Goal: Task Accomplishment & Management: Complete application form

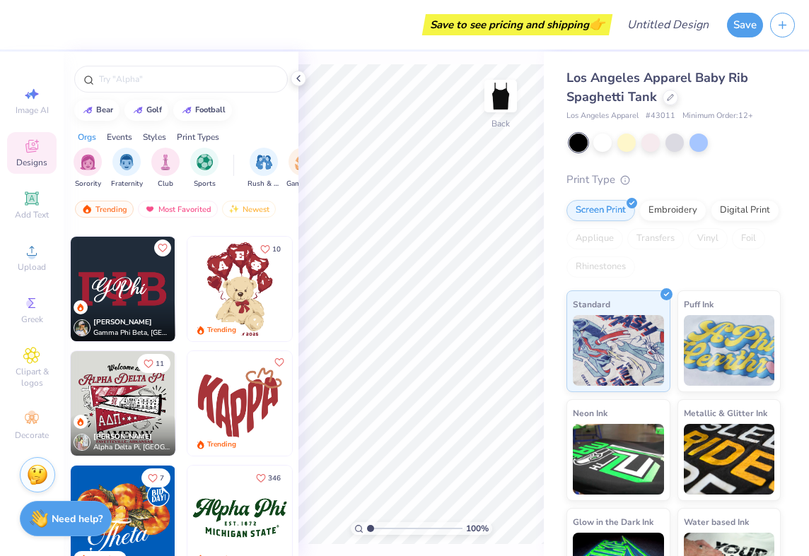
scroll to position [682, 0]
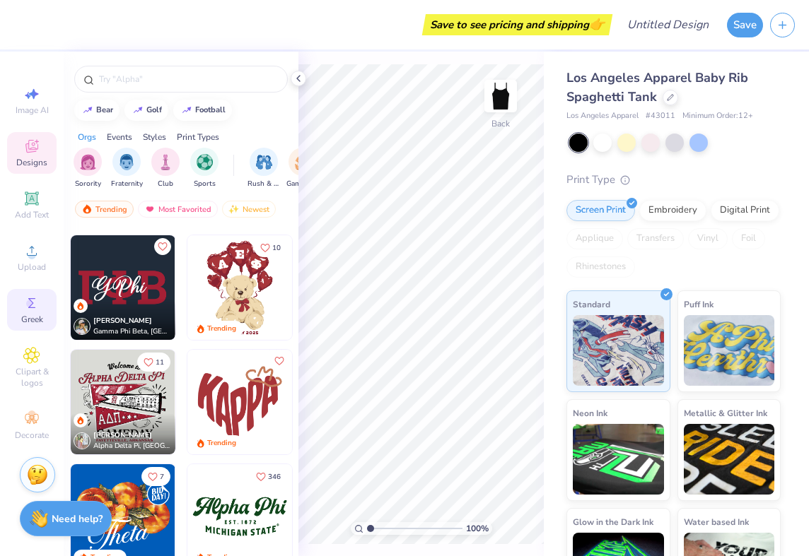
click at [35, 301] on icon at bounding box center [31, 303] width 17 height 17
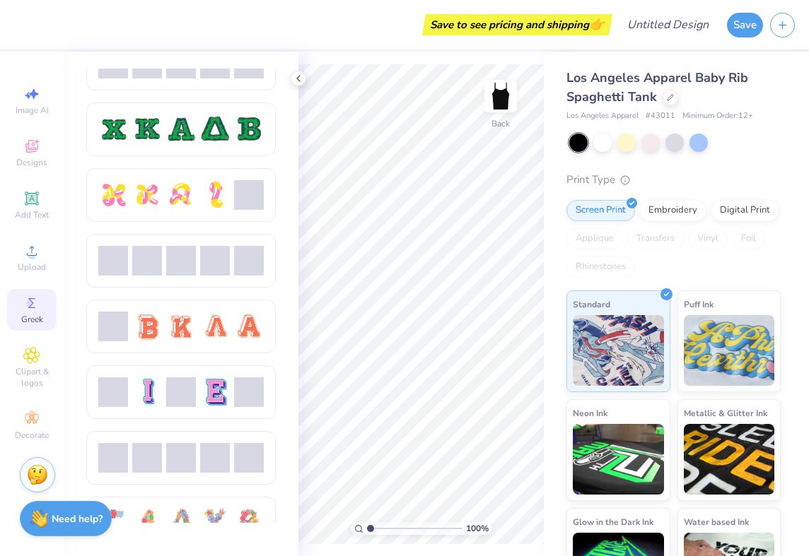
scroll to position [699, 0]
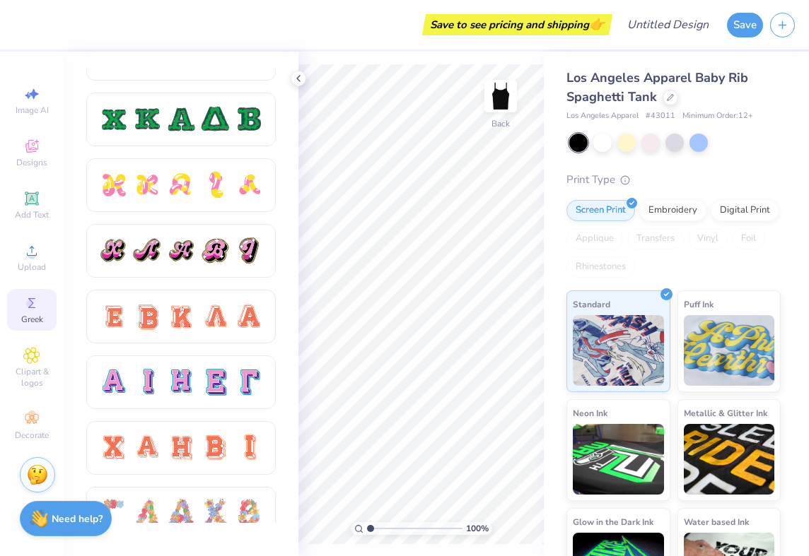
click at [33, 404] on div "Image AI Designs Add Text Upload Greek Clipart & logos Decorate" at bounding box center [31, 263] width 49 height 367
click at [33, 416] on icon at bounding box center [31, 419] width 13 height 10
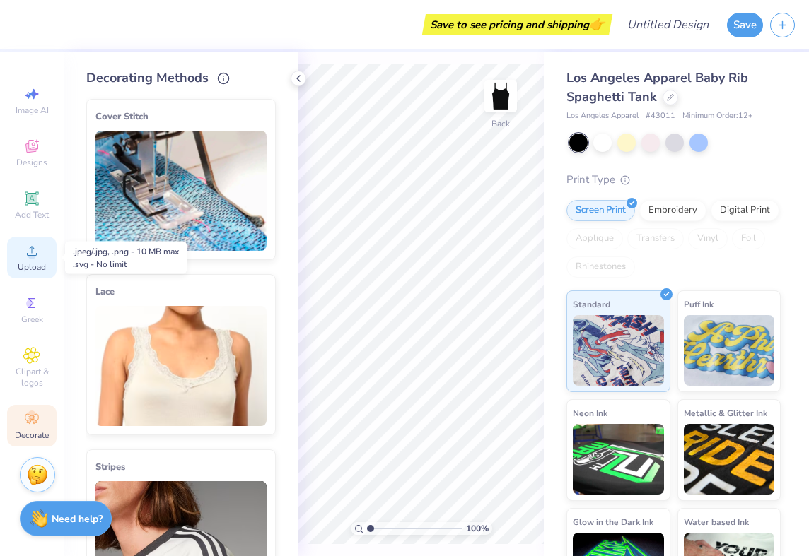
click at [30, 269] on span "Upload" at bounding box center [32, 267] width 28 height 11
click at [23, 265] on span "Upload" at bounding box center [32, 267] width 28 height 11
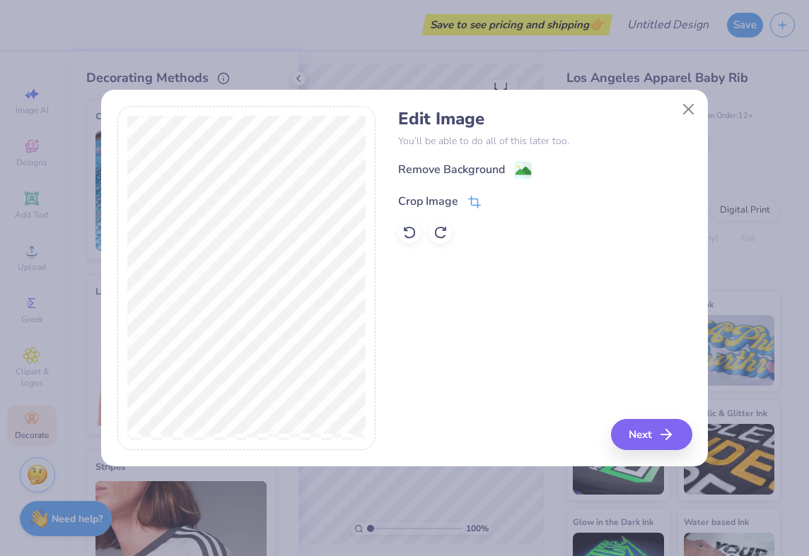
click at [467, 194] on div "Crop Image" at bounding box center [439, 201] width 83 height 17
click at [670, 441] on div "Edit Image You’ll be able to do all of this later too. Remove Background Crop I…" at bounding box center [544, 278] width 293 height 345
click at [523, 171] on div "Remove Background Crop Image" at bounding box center [544, 202] width 293 height 83
click at [493, 203] on button at bounding box center [498, 199] width 15 height 15
click at [653, 435] on button "Next" at bounding box center [653, 434] width 81 height 31
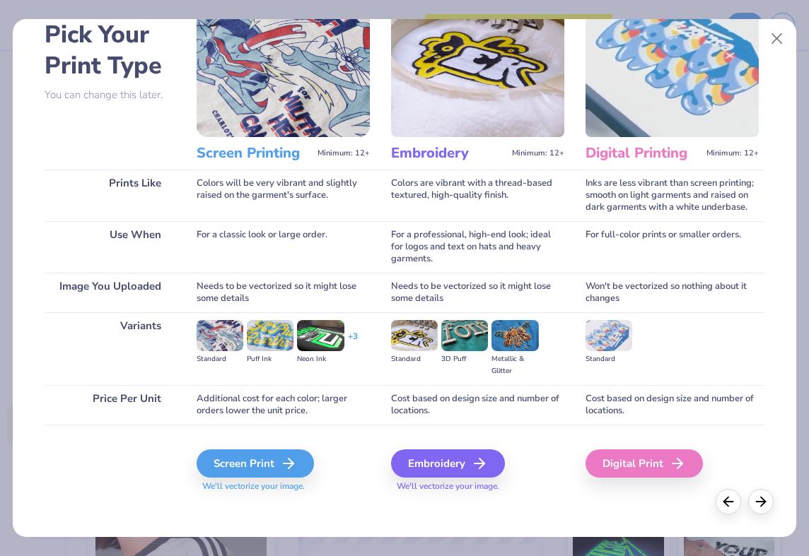
scroll to position [78, 0]
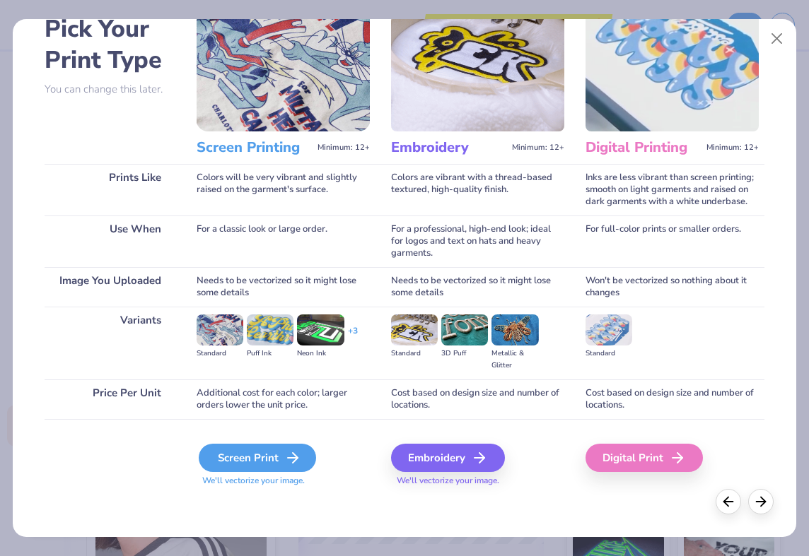
click at [277, 455] on div "Screen Print" at bounding box center [257, 458] width 117 height 28
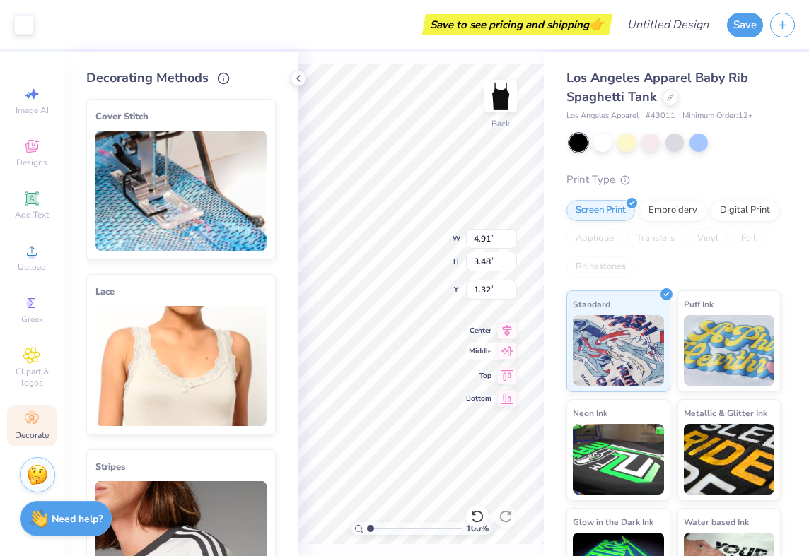
type input "4.76"
type input "7.69"
type input "5.45"
type input "1.05"
click at [545, 312] on div "Los Angeles Apparel Baby Rib Spaghetti Tank Los Angeles Apparel # 43011 Minimum…" at bounding box center [676, 331] width 265 height 559
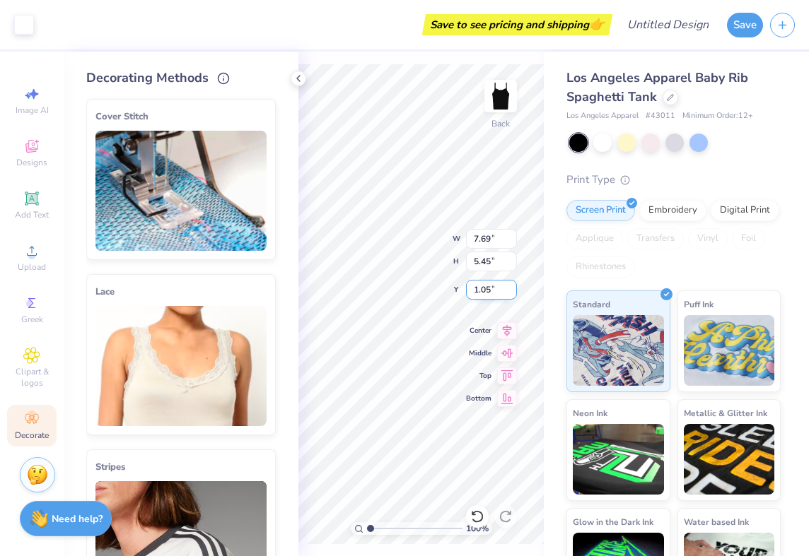
type input "6.18"
type input "4.38"
type input "0.99"
type input "6.75"
type input "4.78"
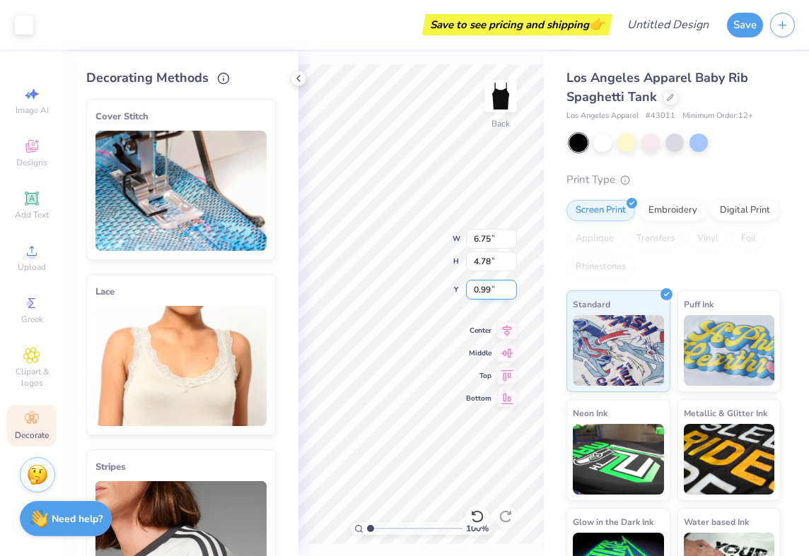
type input "1.27"
click at [554, 376] on div "Los Angeles Apparel Baby Rib Spaghetti Tank Los Angeles Apparel # 43011 Minimum…" at bounding box center [676, 331] width 265 height 559
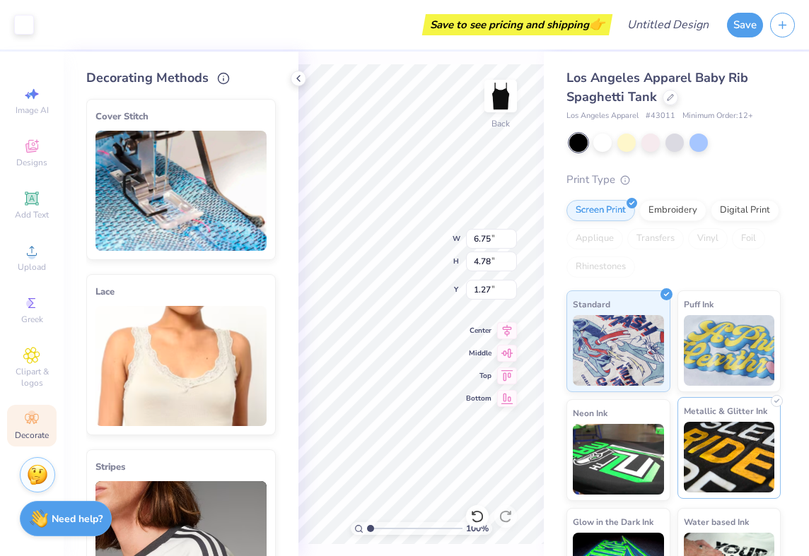
scroll to position [54, 0]
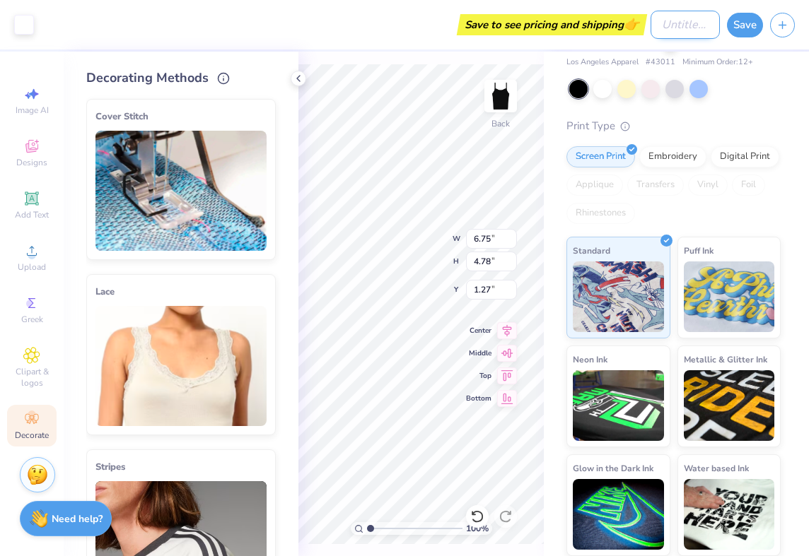
click at [680, 18] on input "Design Title" at bounding box center [685, 25] width 69 height 28
type input "löded diper"
click at [750, 25] on button "Save" at bounding box center [745, 23] width 36 height 25
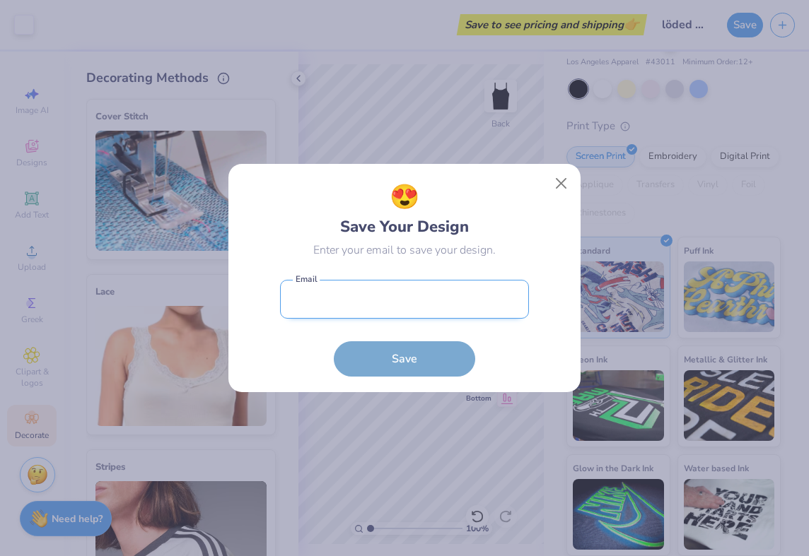
click at [385, 308] on input "email" at bounding box center [404, 299] width 249 height 39
type input "[EMAIL_ADDRESS][DOMAIN_NAME]"
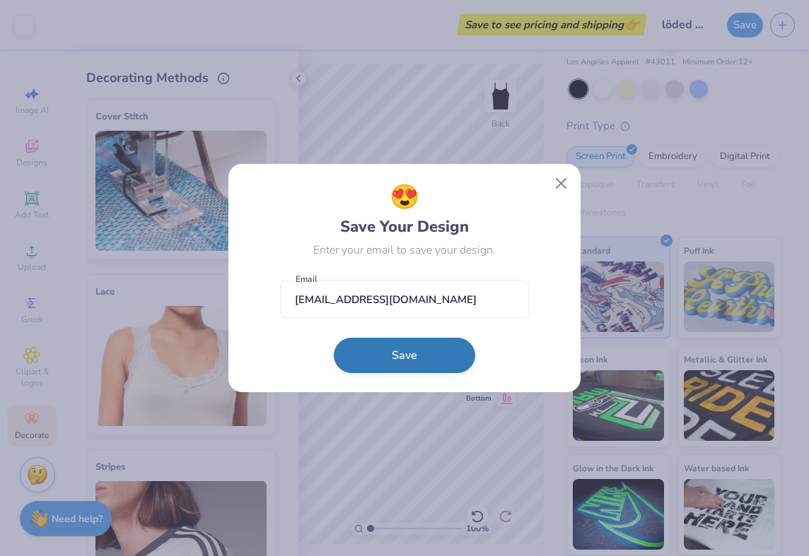
click at [403, 370] on button "Save" at bounding box center [404, 355] width 141 height 35
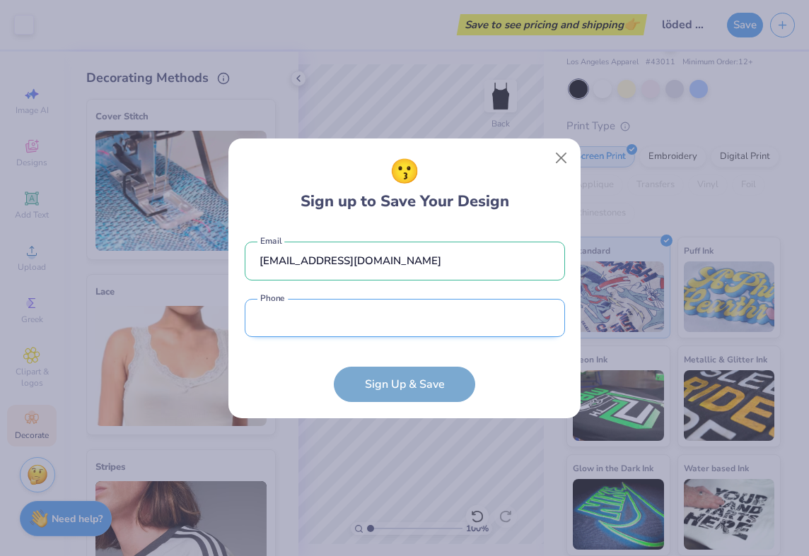
click at [390, 332] on input "tel" at bounding box center [405, 318] width 320 height 39
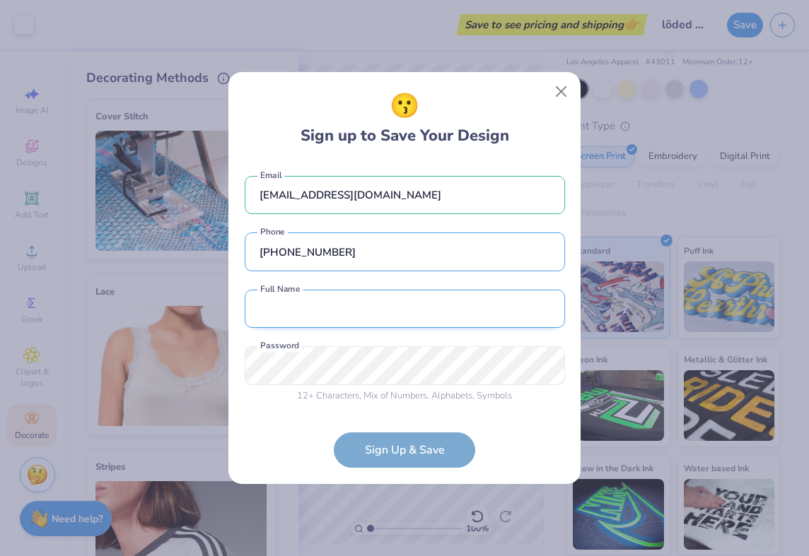
type input "[PHONE_NUMBER]"
click at [446, 318] on input "text" at bounding box center [405, 309] width 320 height 39
type input "[PERSON_NAME]"
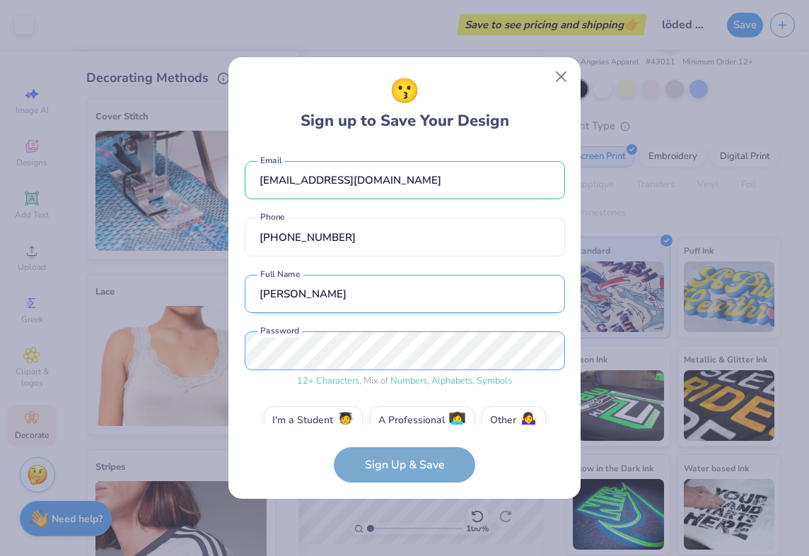
scroll to position [24, 0]
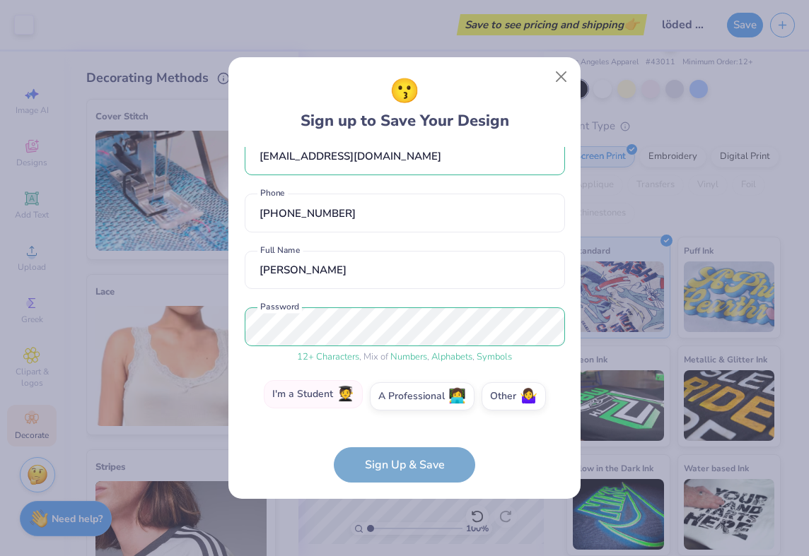
click at [341, 400] on label "I'm a Student 🧑‍🎓" at bounding box center [313, 394] width 99 height 28
click at [400, 420] on input "I'm a Student 🧑‍🎓" at bounding box center [404, 424] width 9 height 9
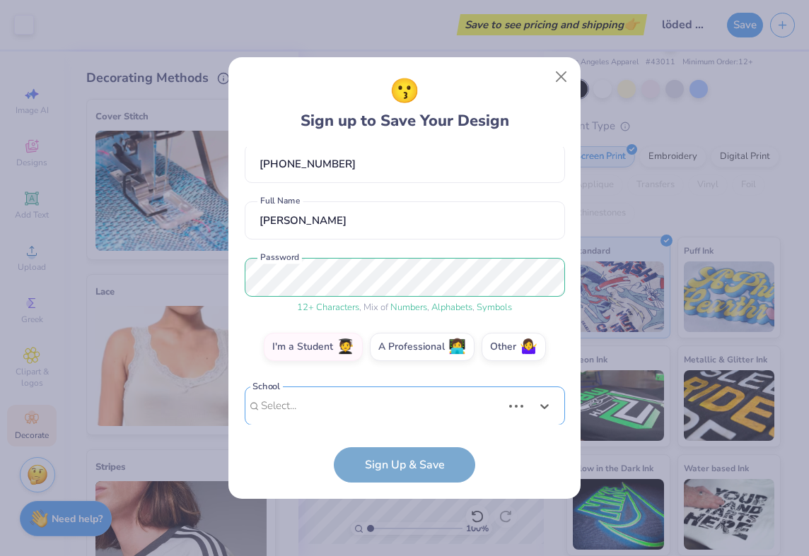
click at [379, 413] on div "Use Up and Down to choose options, press Enter to select the currently focused …" at bounding box center [405, 427] width 320 height 81
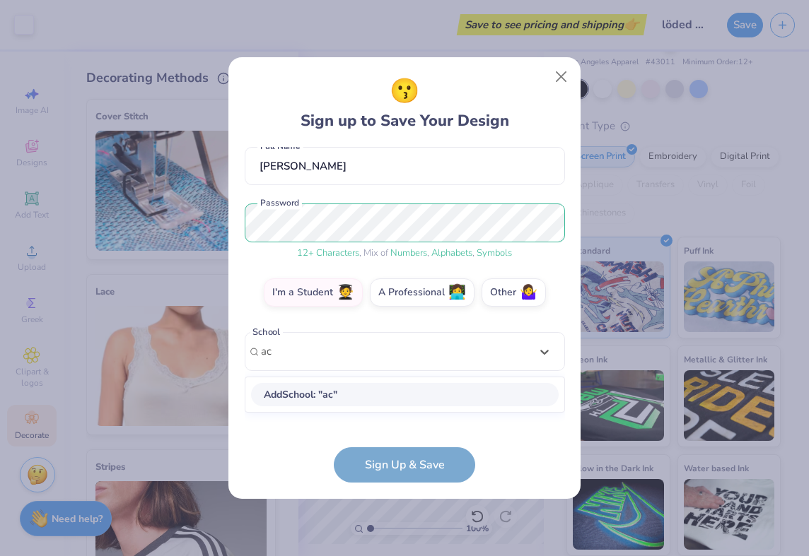
type input "a"
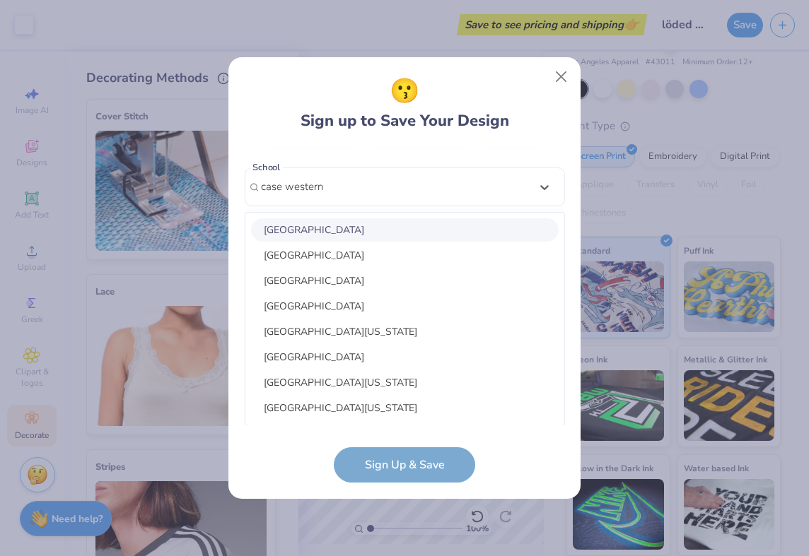
click at [390, 234] on div "[GEOGRAPHIC_DATA]" at bounding box center [405, 229] width 308 height 23
type input "case western"
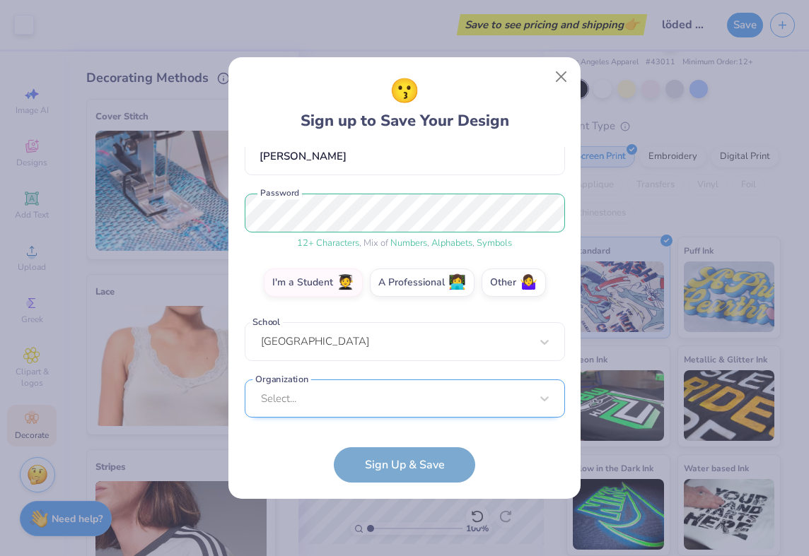
scroll to position [350, 0]
click at [402, 404] on div "Select..." at bounding box center [405, 399] width 320 height 39
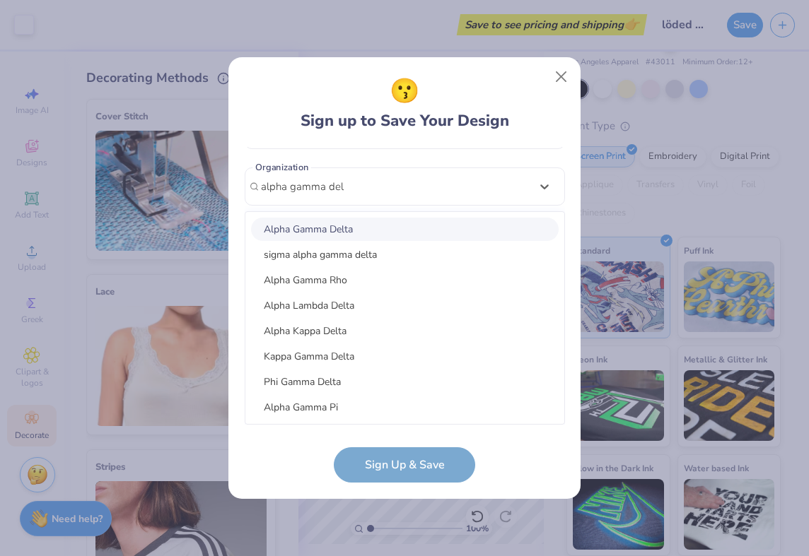
click at [368, 235] on div "Alpha Gamma Delta" at bounding box center [405, 229] width 308 height 23
type input "alpha gamma del"
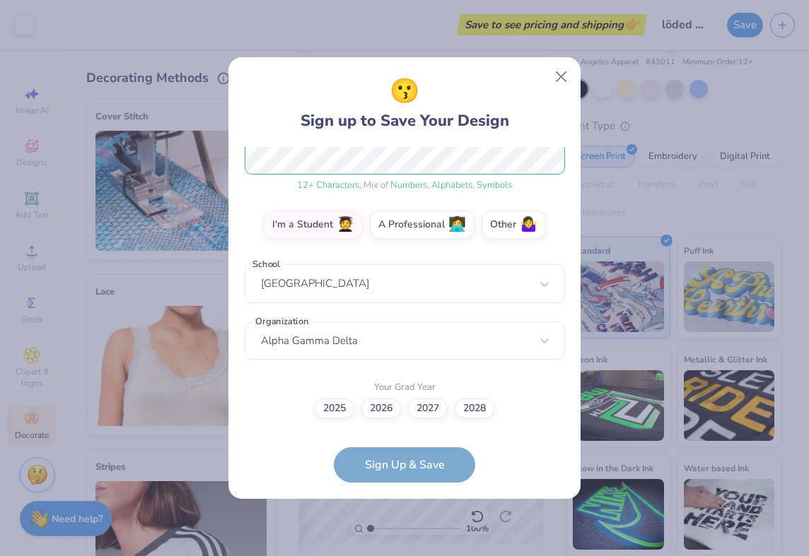
scroll to position [195, 0]
click at [471, 410] on label "2028" at bounding box center [475, 407] width 40 height 20
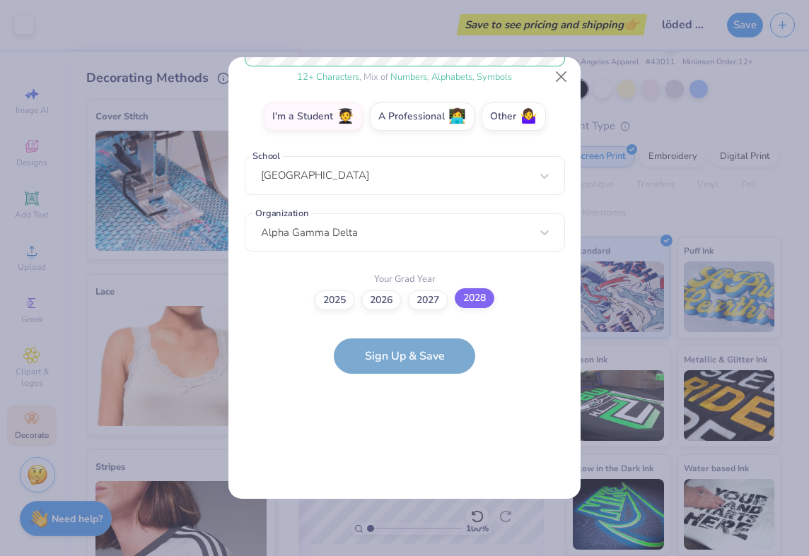
scroll to position [0, 0]
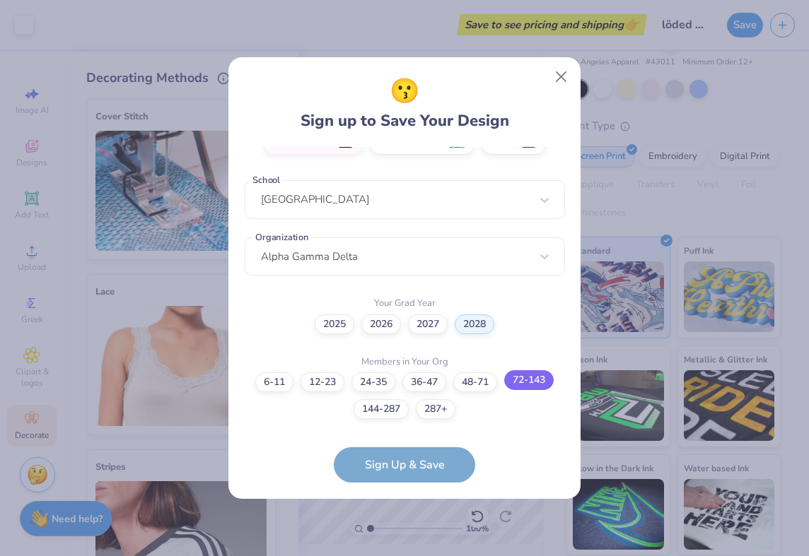
click at [525, 388] on label "72-143" at bounding box center [528, 381] width 49 height 20
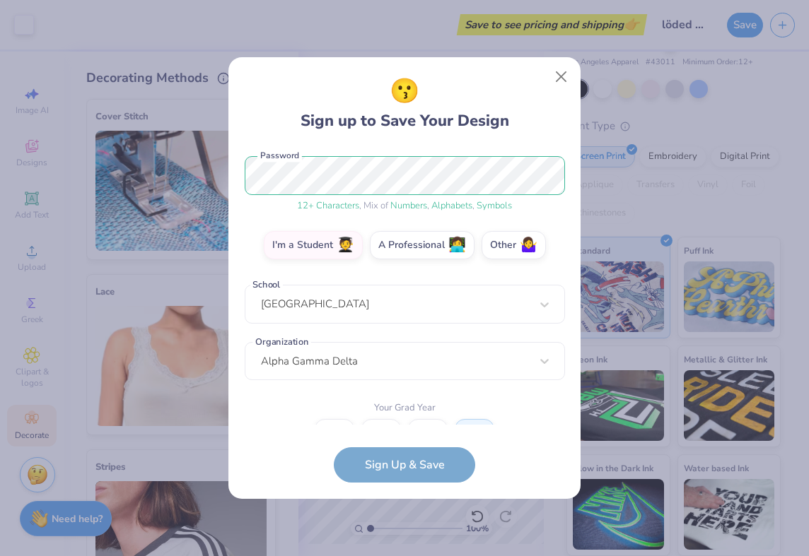
scroll to position [117, 0]
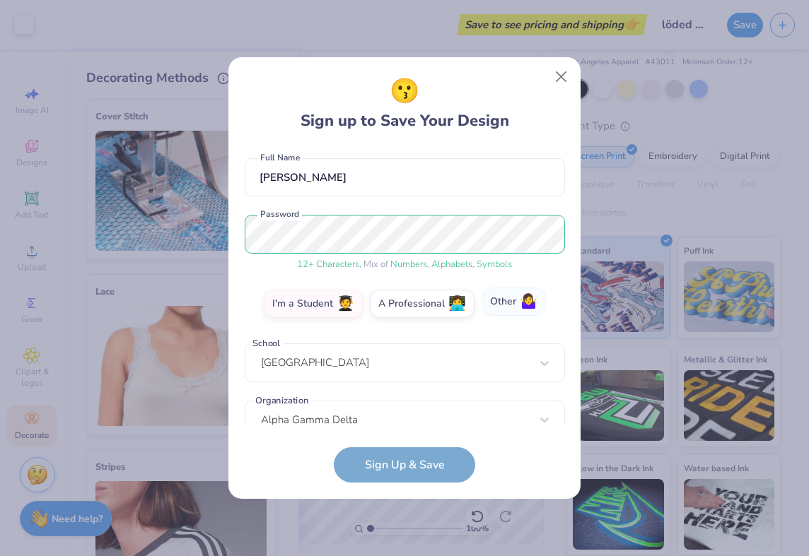
click at [503, 298] on label "Other 🤷‍♀️" at bounding box center [514, 302] width 64 height 28
click at [409, 420] on input "Other 🤷‍♀️" at bounding box center [404, 424] width 9 height 9
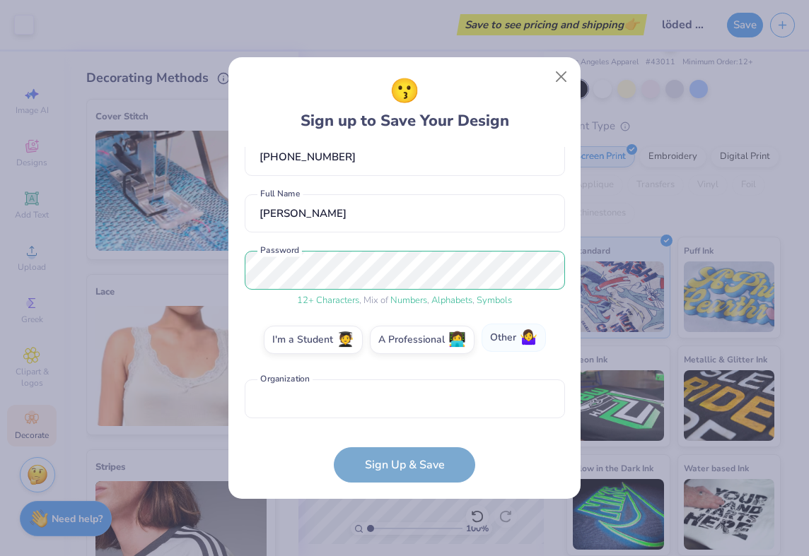
click at [516, 342] on label "Other 🤷‍♀️" at bounding box center [514, 338] width 64 height 28
click at [409, 420] on input "Other 🤷‍♀️" at bounding box center [404, 424] width 9 height 9
click at [410, 387] on input "text" at bounding box center [405, 399] width 320 height 39
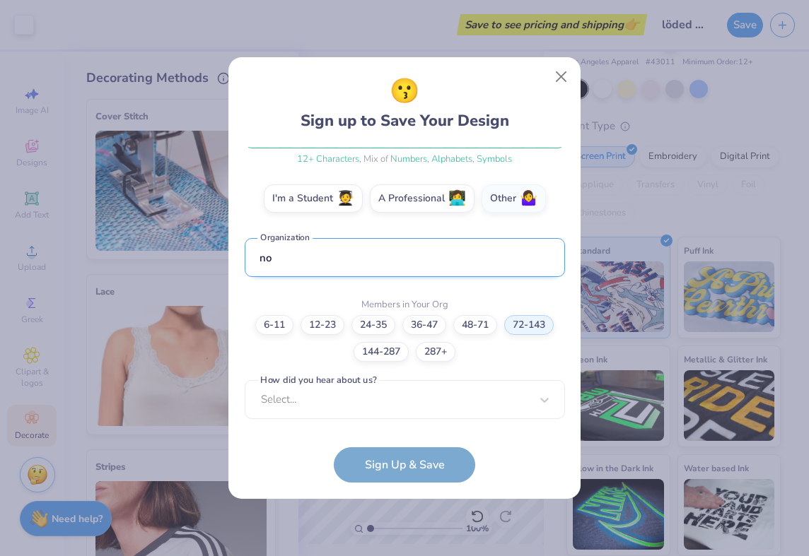
type input "n"
type input "."
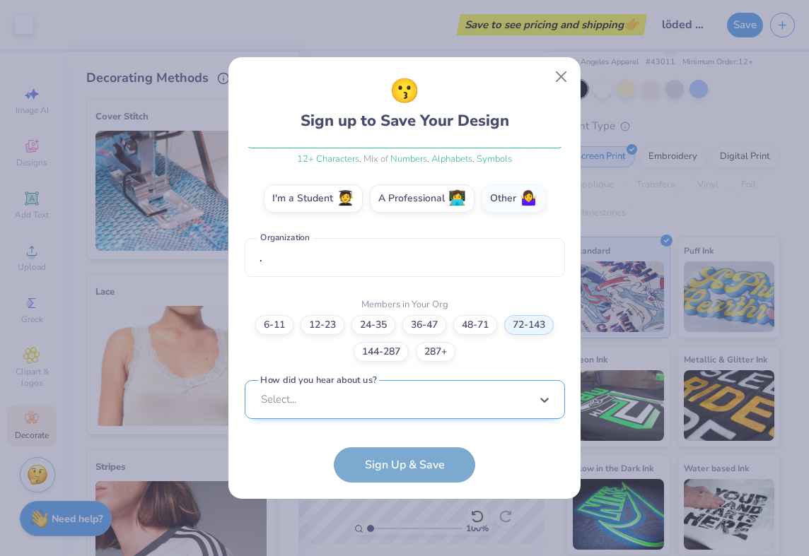
click at [389, 412] on div "option Pinterest focused, 1 of 15. 15 results available. Use Up and Down to cho…" at bounding box center [405, 509] width 320 height 258
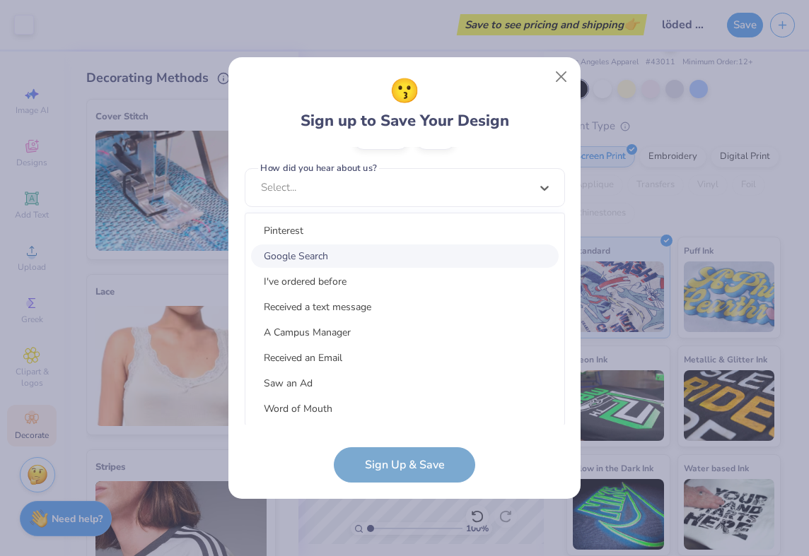
click at [370, 246] on div "Google Search" at bounding box center [405, 256] width 308 height 23
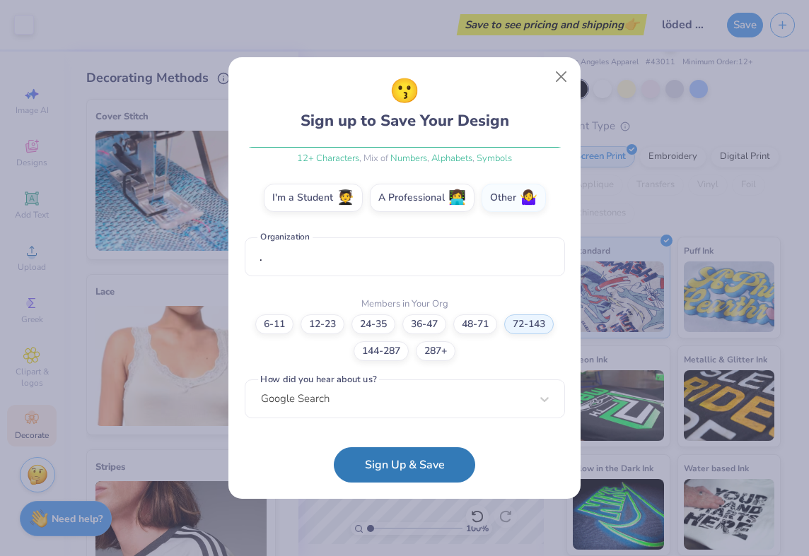
scroll to position [222, 0]
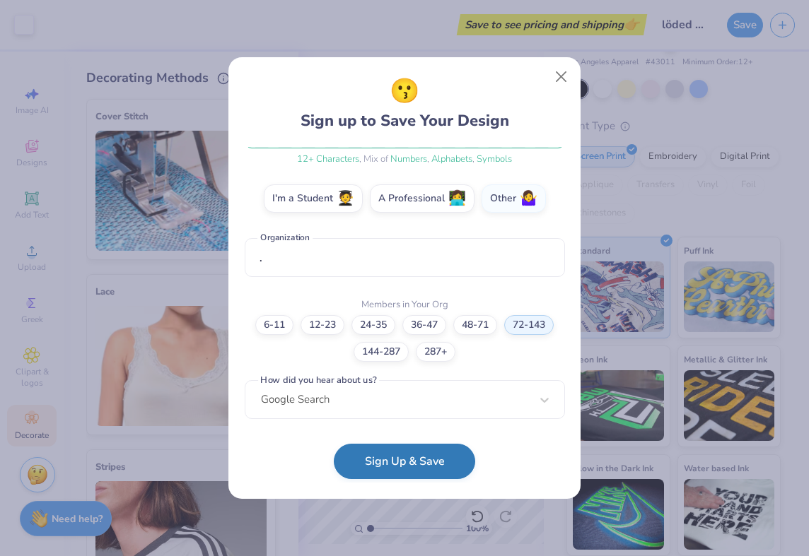
click at [415, 455] on button "Sign Up & Save" at bounding box center [404, 461] width 141 height 35
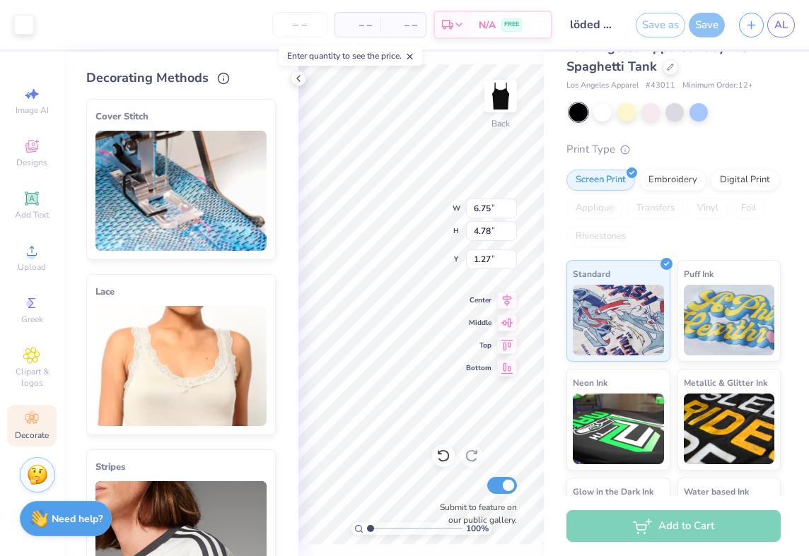
scroll to position [77, 0]
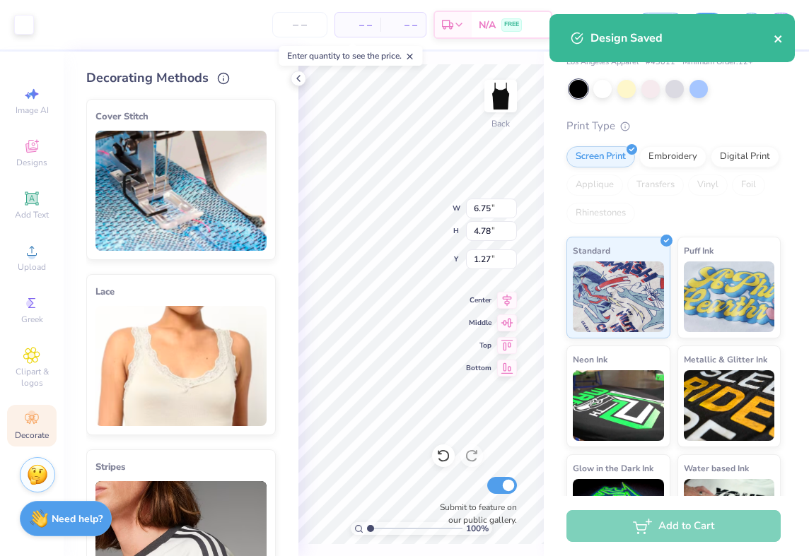
click at [779, 37] on icon "close" at bounding box center [777, 38] width 7 height 7
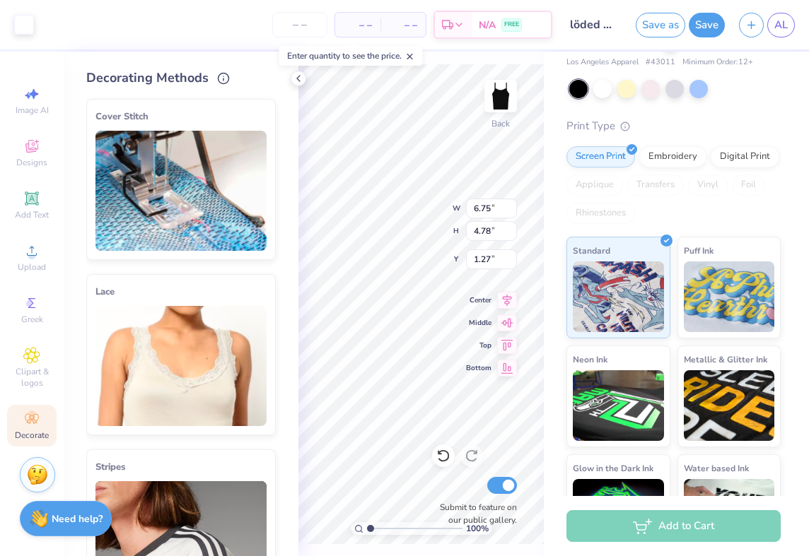
click at [789, 30] on div "Art colors – – Per Item – – Total Est. Delivery N/A FREE Design Title löded dip…" at bounding box center [404, 278] width 809 height 556
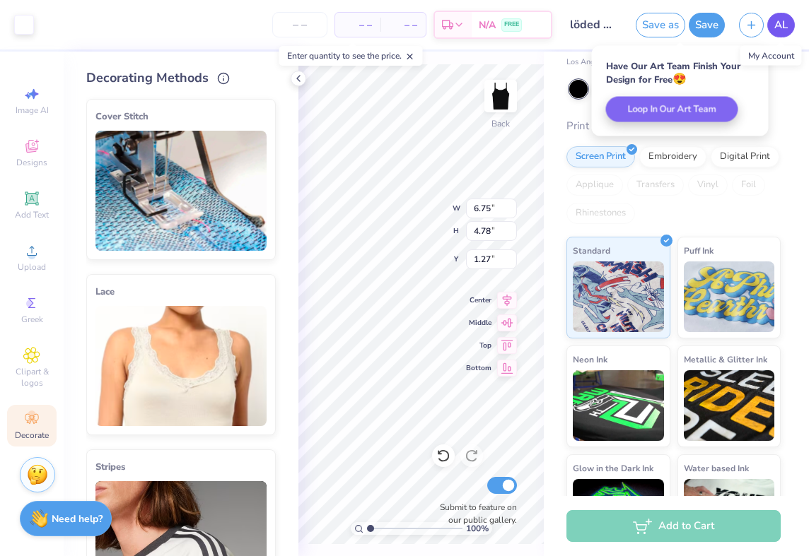
click at [779, 25] on span "AL" at bounding box center [780, 25] width 13 height 16
